Goal: Task Accomplishment & Management: Manage account settings

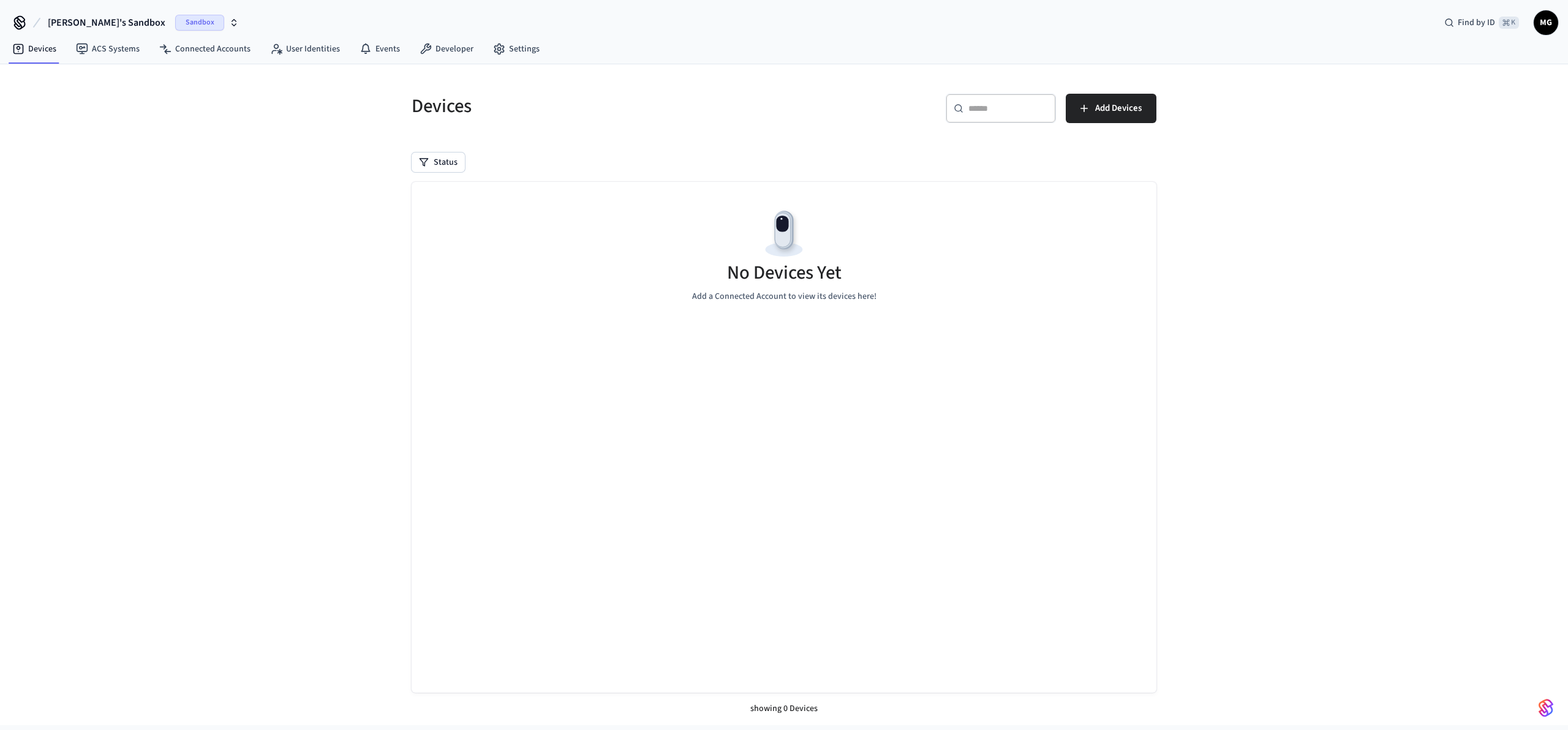
click at [175, 23] on span "Sandbox" at bounding box center [200, 22] width 49 height 16
click at [64, 97] on div "Production Production" at bounding box center [99, 102] width 168 height 16
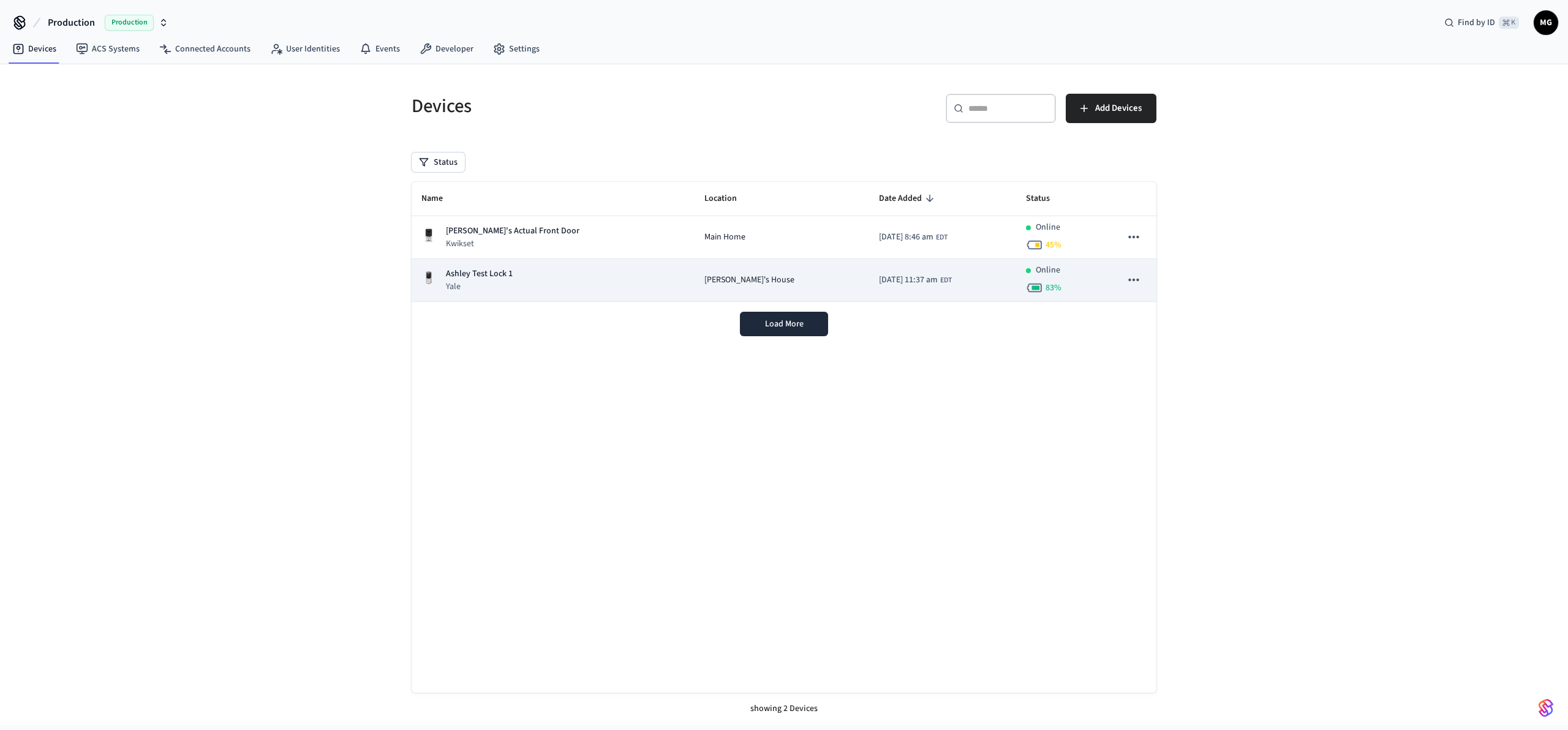
click at [520, 279] on div "Ashley Test Lock 1 Yale" at bounding box center [553, 280] width 263 height 25
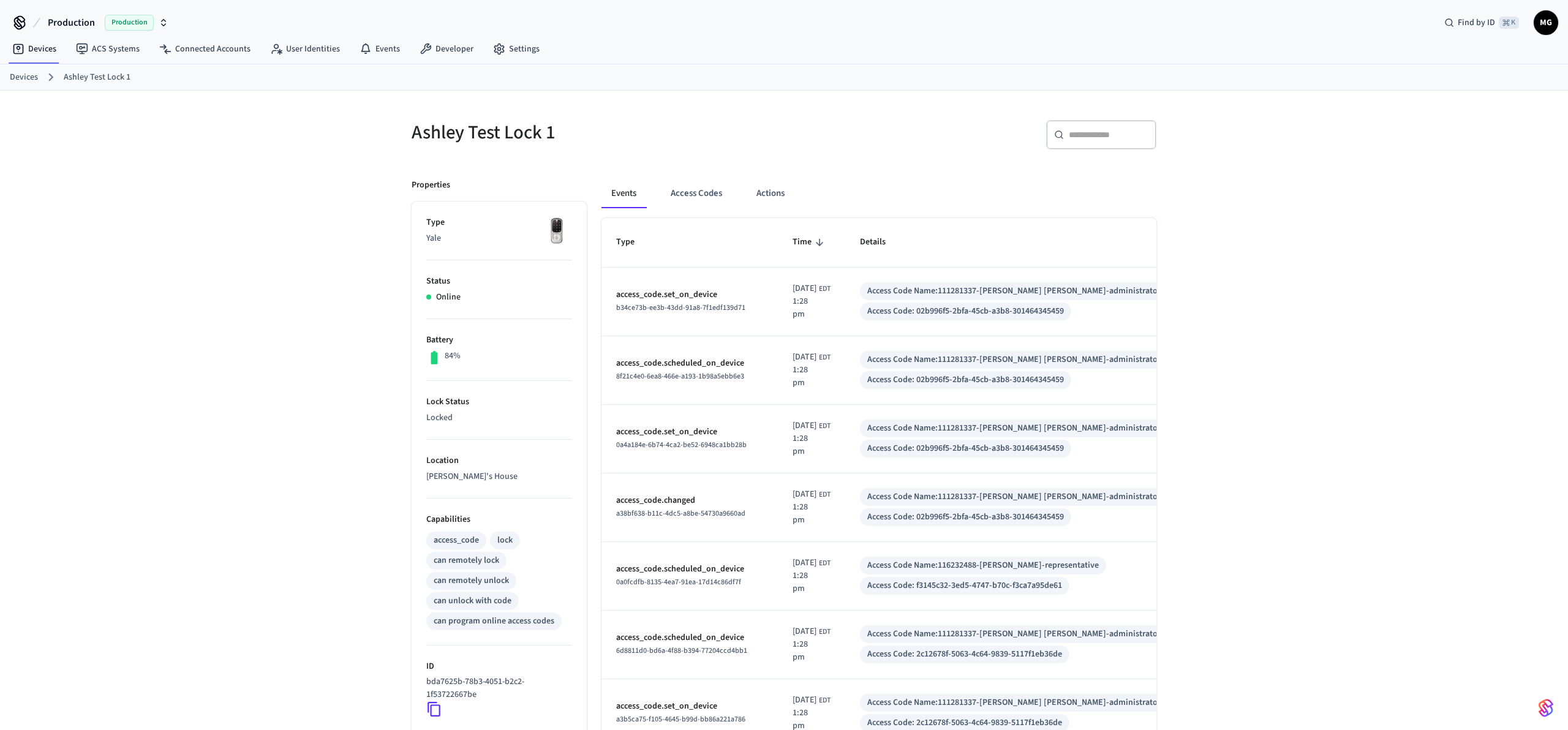
click at [983, 292] on div "Access Code Name: 111281337-[PERSON_NAME] [PERSON_NAME]-administrator" at bounding box center [1014, 291] width 293 height 13
click at [679, 186] on button "Access Codes" at bounding box center [696, 194] width 71 height 30
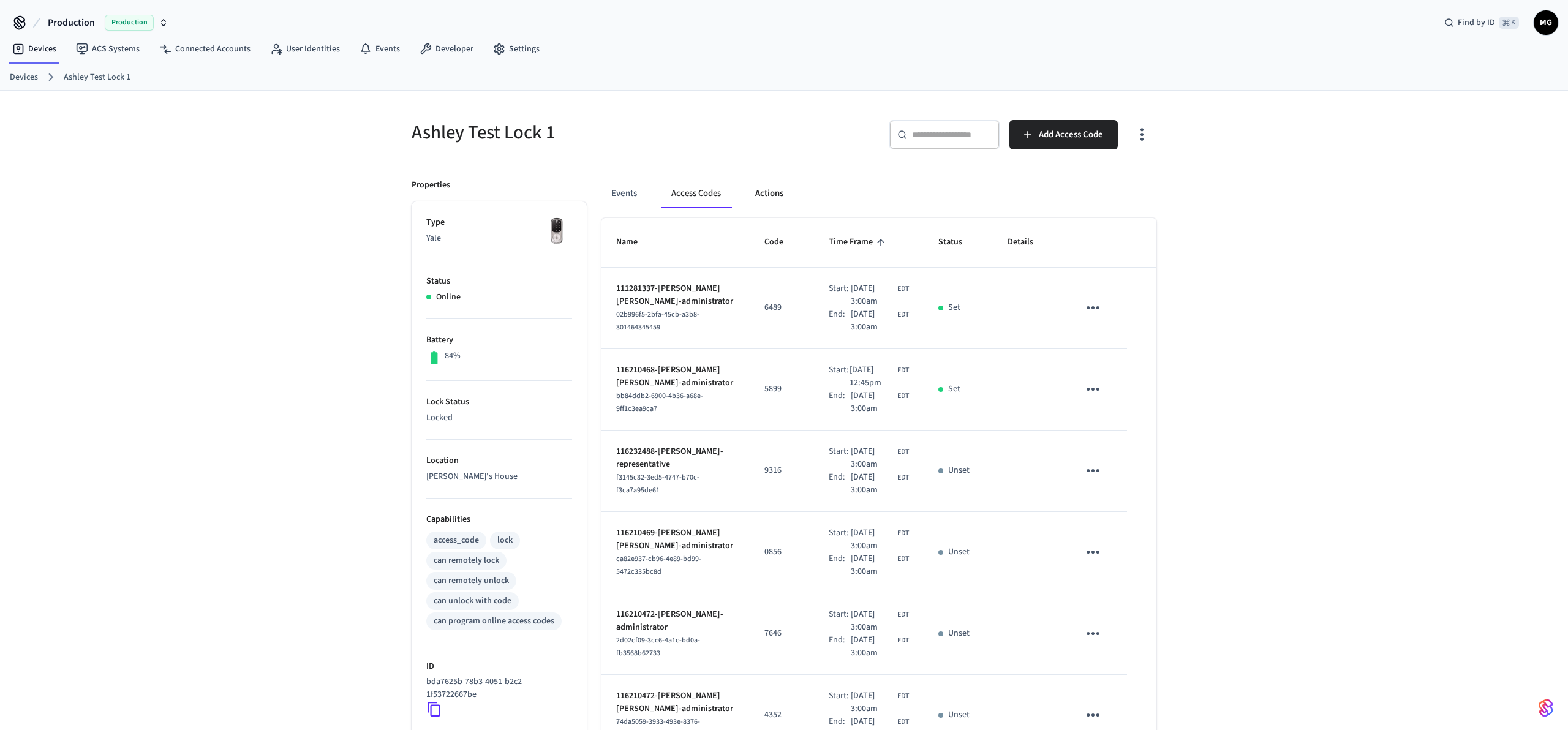
click at [779, 200] on button "Actions" at bounding box center [769, 194] width 48 height 30
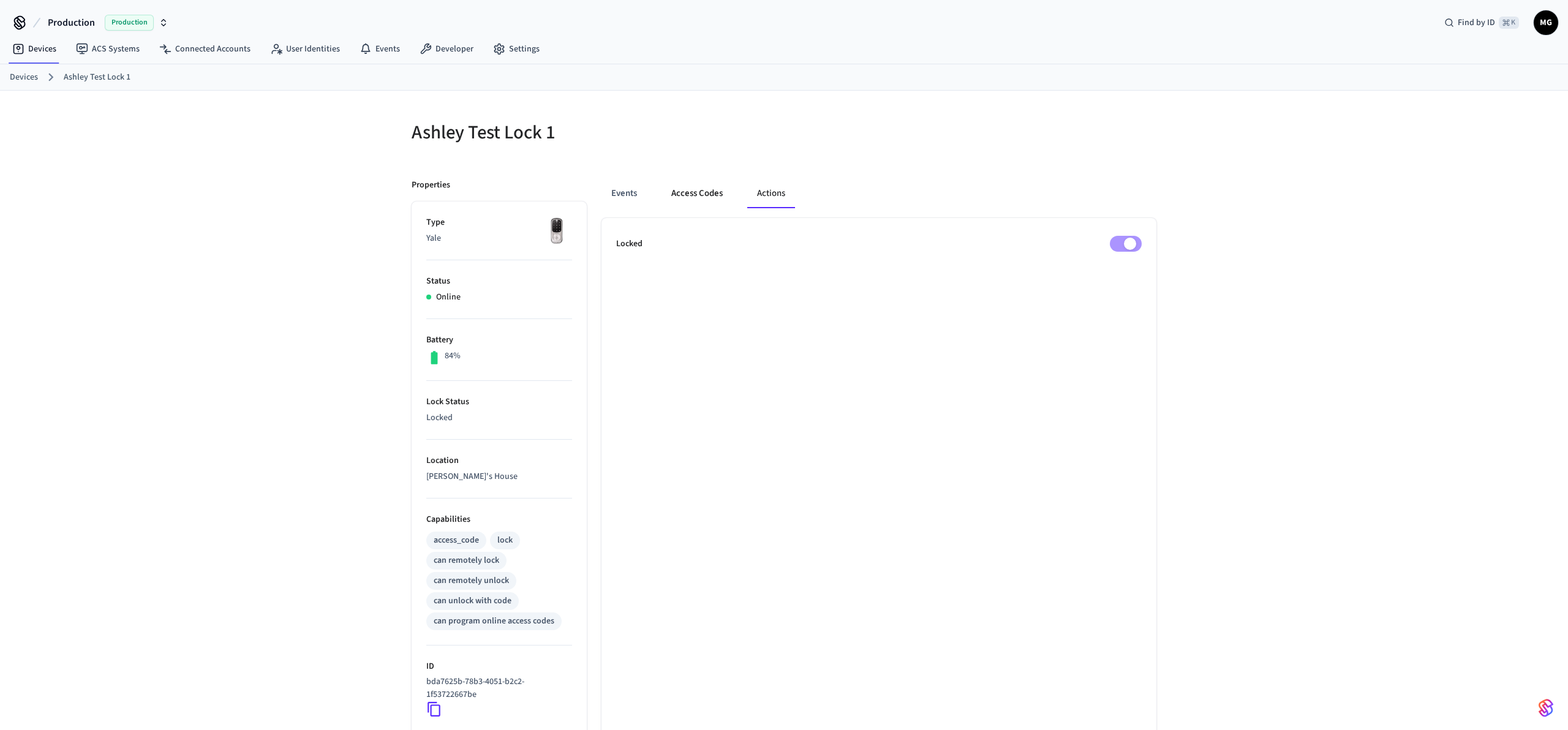
click at [715, 205] on button "Access Codes" at bounding box center [697, 194] width 71 height 30
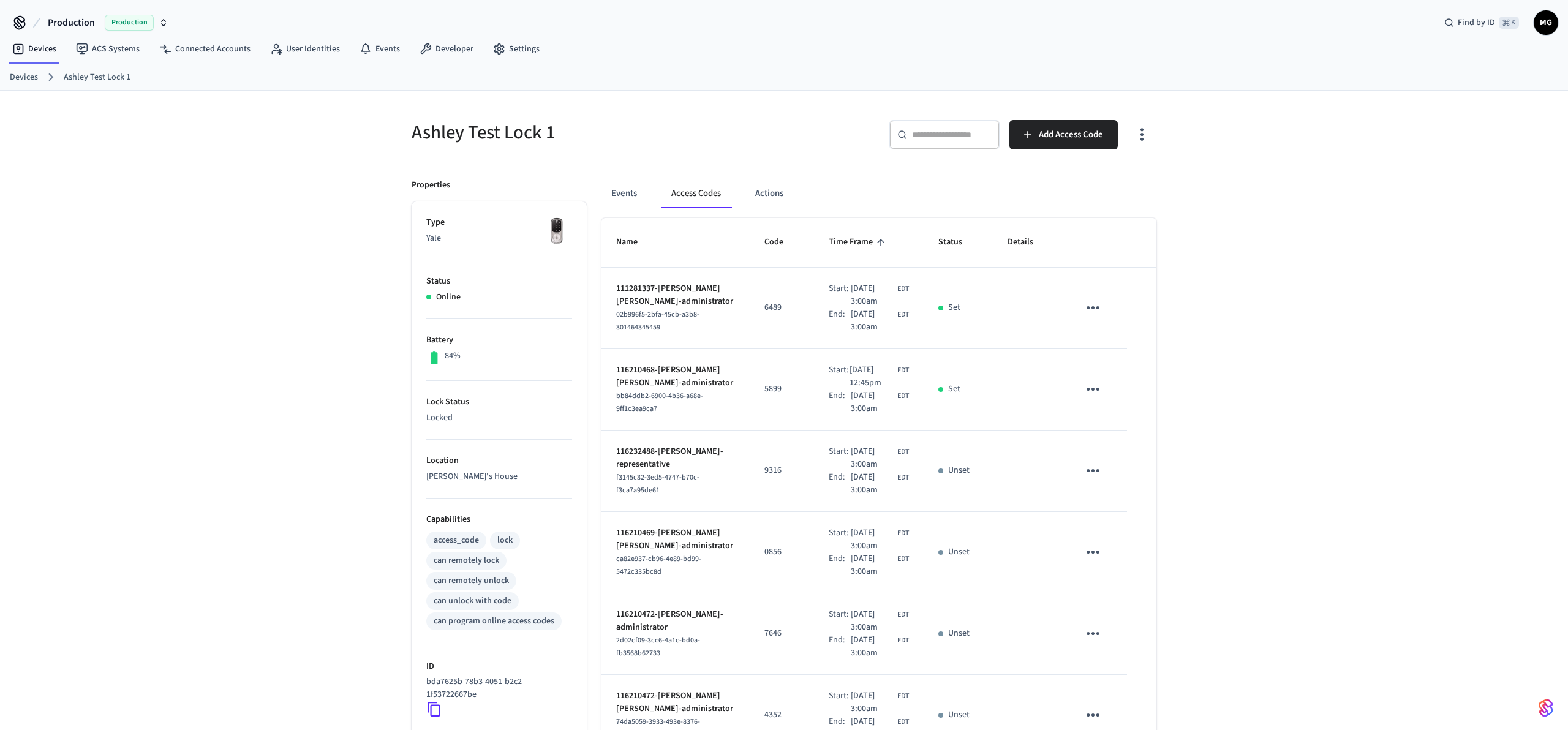
click at [1397, 257] on div "Ashley Test Lock 1 ​ ​ Add Access Code Properties Type Yale Status Online Batte…" at bounding box center [784, 616] width 1568 height 1051
